Goal: Information Seeking & Learning: Learn about a topic

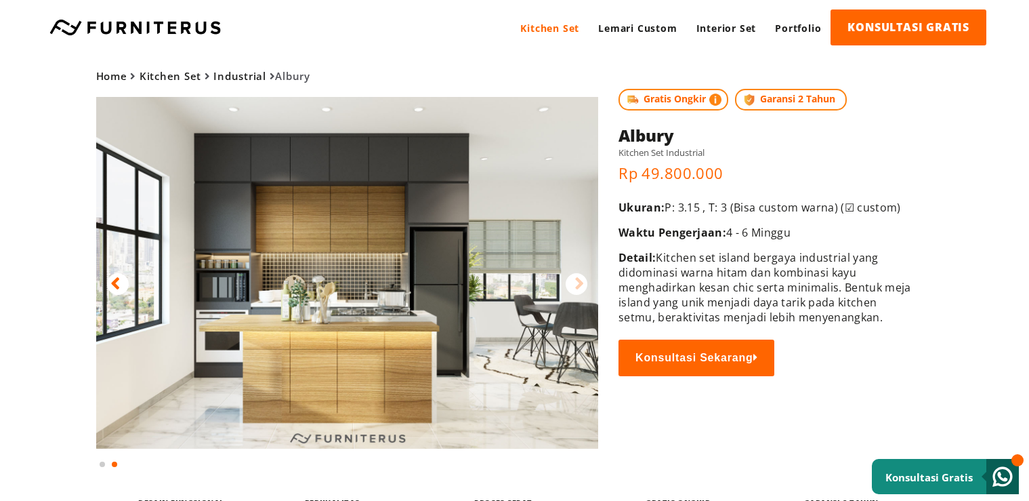
click at [573, 286] on div at bounding box center [577, 284] width 22 height 22
click at [211, 249] on img at bounding box center [347, 273] width 503 height 352
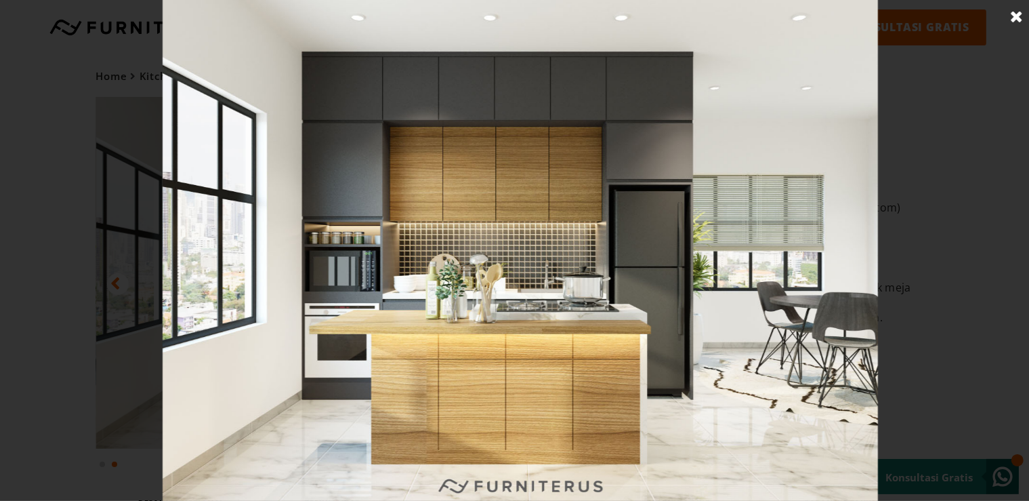
click at [191, 230] on img at bounding box center [520, 250] width 715 height 501
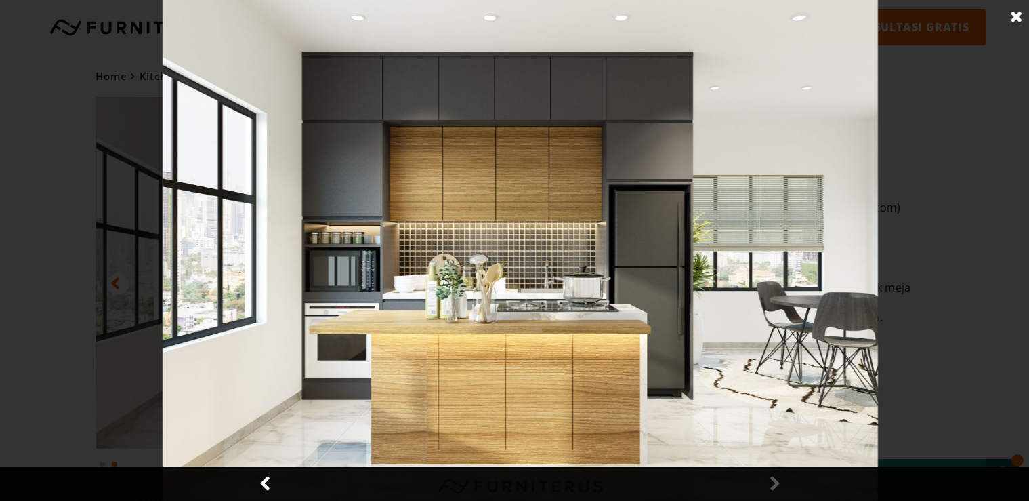
click at [191, 230] on img at bounding box center [520, 250] width 715 height 501
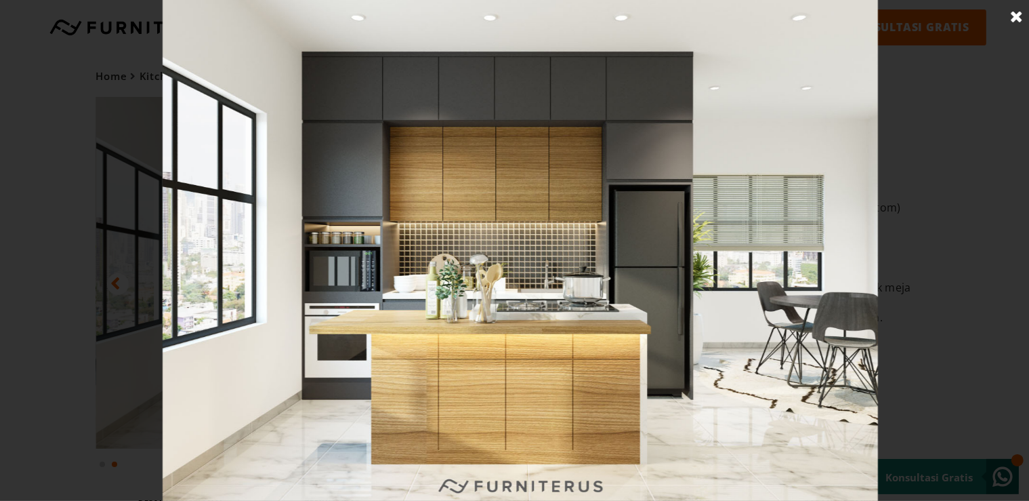
click at [191, 230] on img at bounding box center [520, 250] width 715 height 501
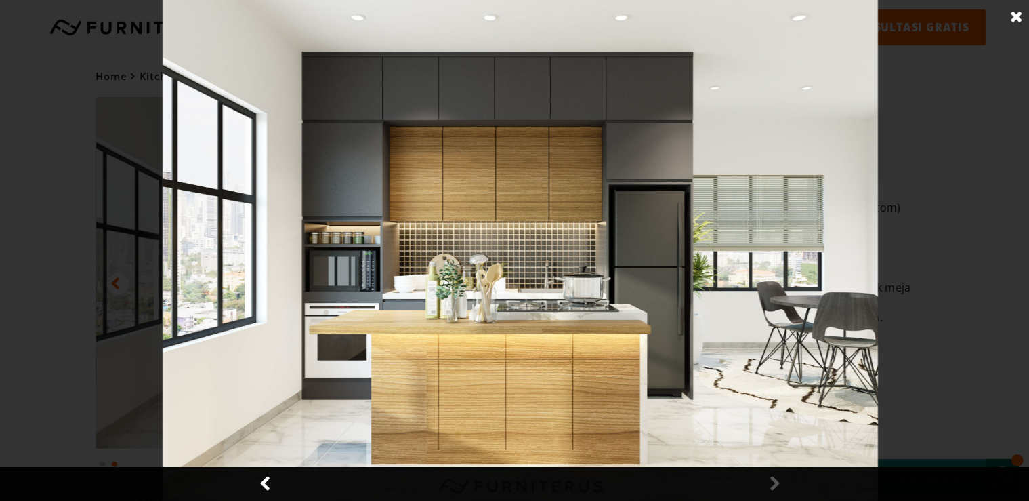
click at [191, 230] on img at bounding box center [520, 250] width 715 height 501
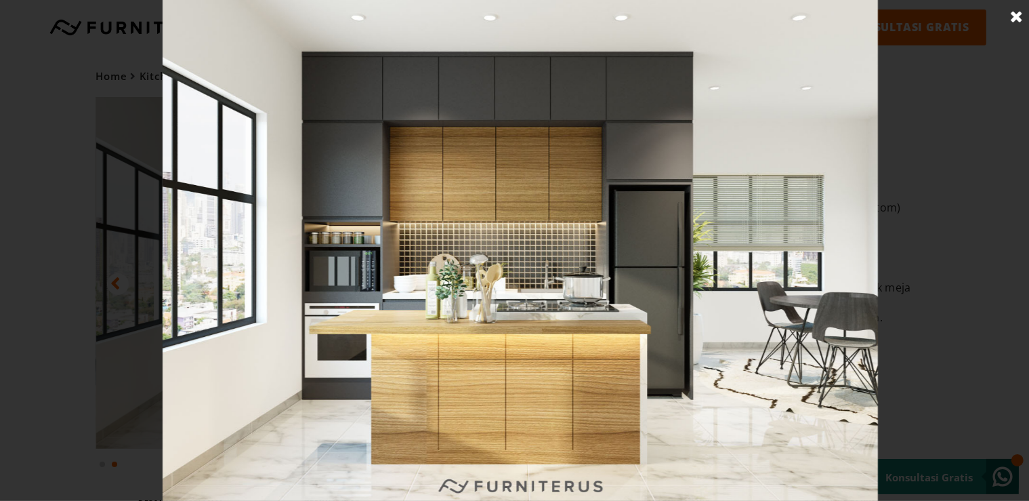
click at [191, 230] on img at bounding box center [520, 250] width 715 height 501
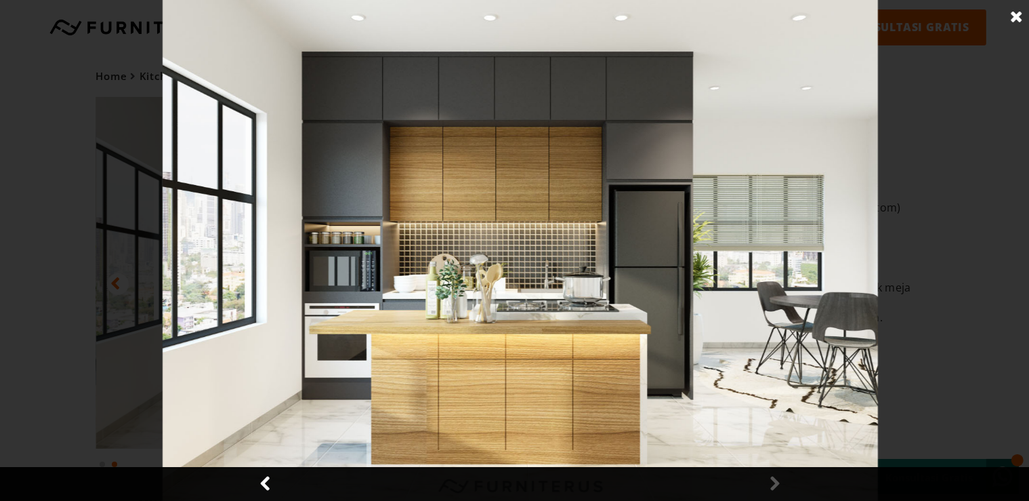
click at [191, 230] on img at bounding box center [520, 250] width 715 height 501
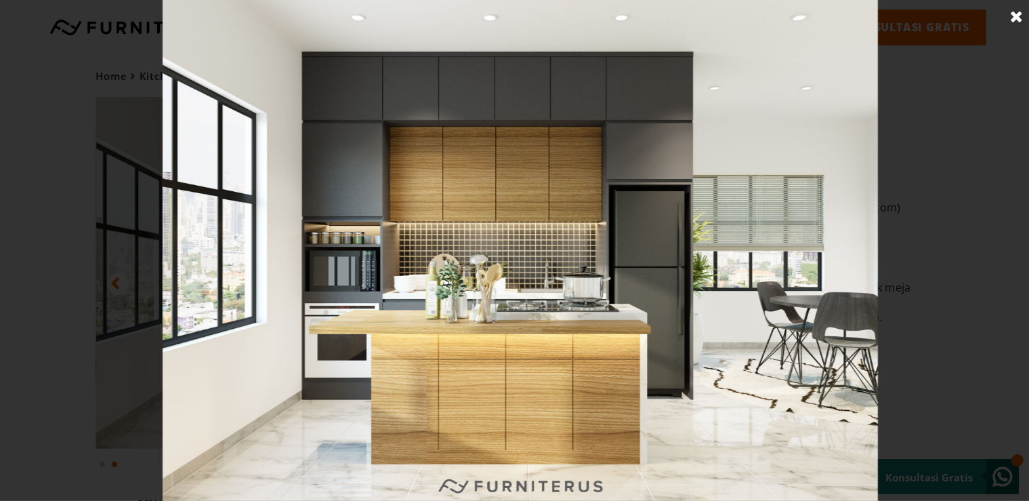
click at [956, 311] on div at bounding box center [520, 250] width 1040 height 501
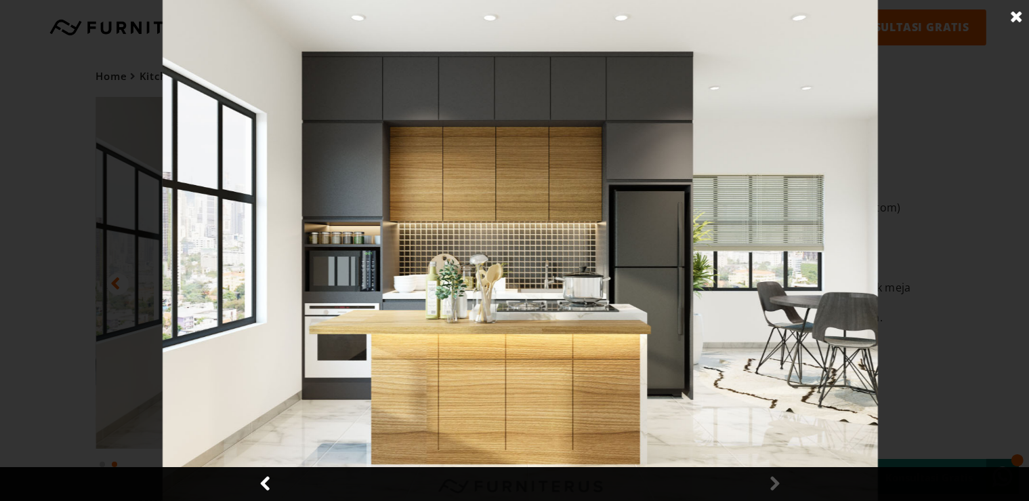
click at [955, 268] on div at bounding box center [520, 250] width 1040 height 501
click at [1009, 20] on div "Kitchen Set Lemari Custom Interior Set Portfolio KONSULTASI GRATIS Kitchen Set …" at bounding box center [514, 27] width 1029 height 55
